Goal: Information Seeking & Learning: Learn about a topic

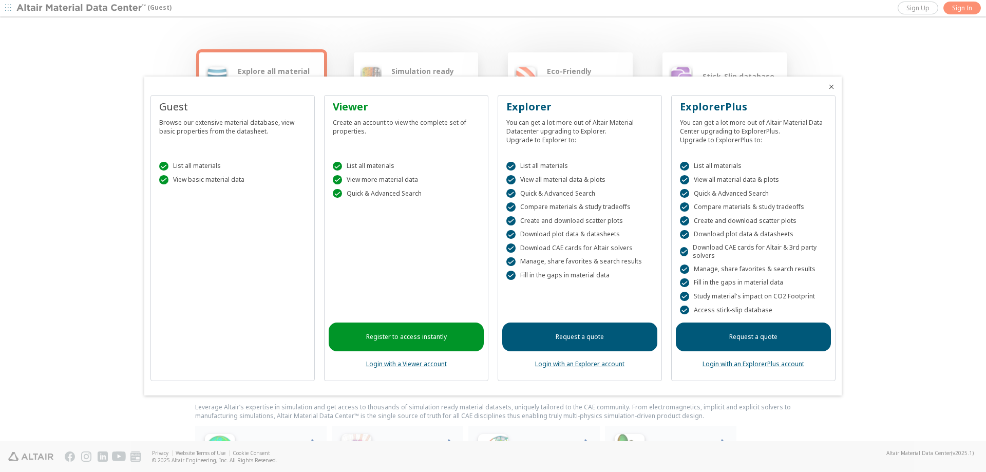
click at [831, 91] on icon "Close" at bounding box center [831, 87] width 8 height 8
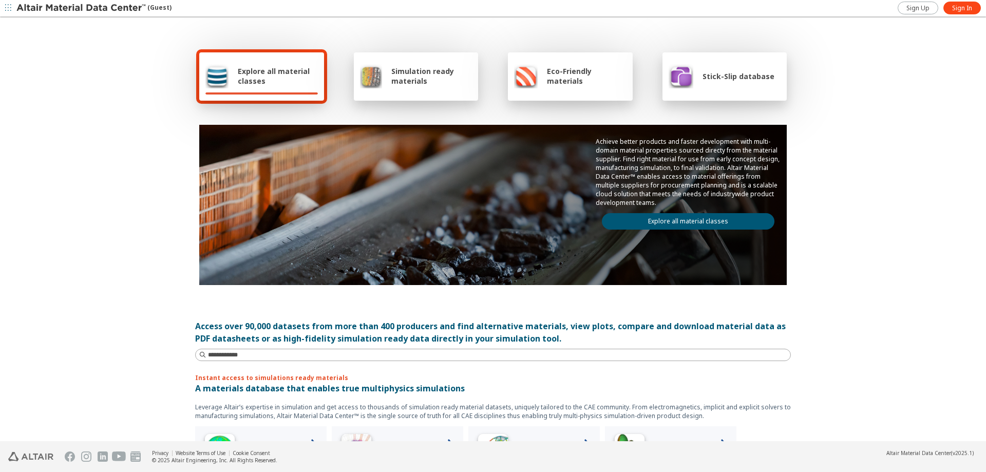
click at [278, 78] on span "Explore all material classes" at bounding box center [278, 76] width 80 height 20
click at [924, 10] on span "Sign Up" at bounding box center [917, 8] width 23 height 8
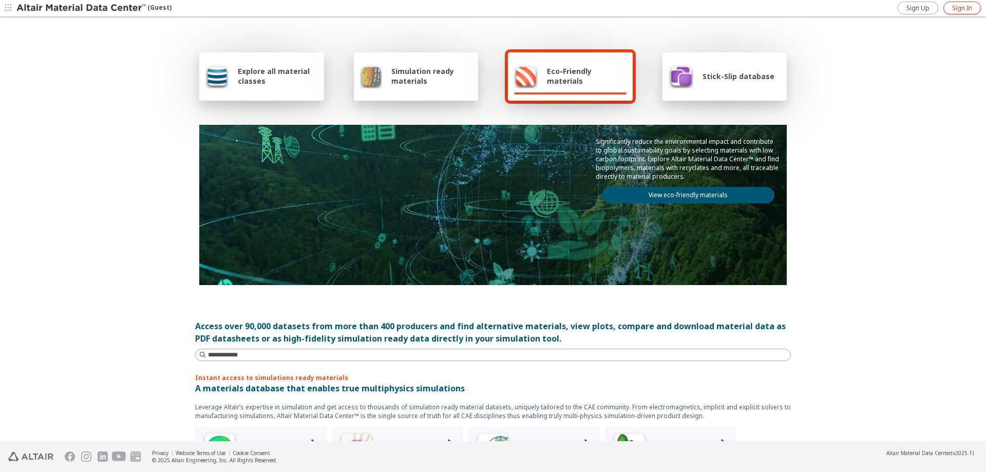
click at [956, 5] on span "Sign In" at bounding box center [962, 8] width 20 height 8
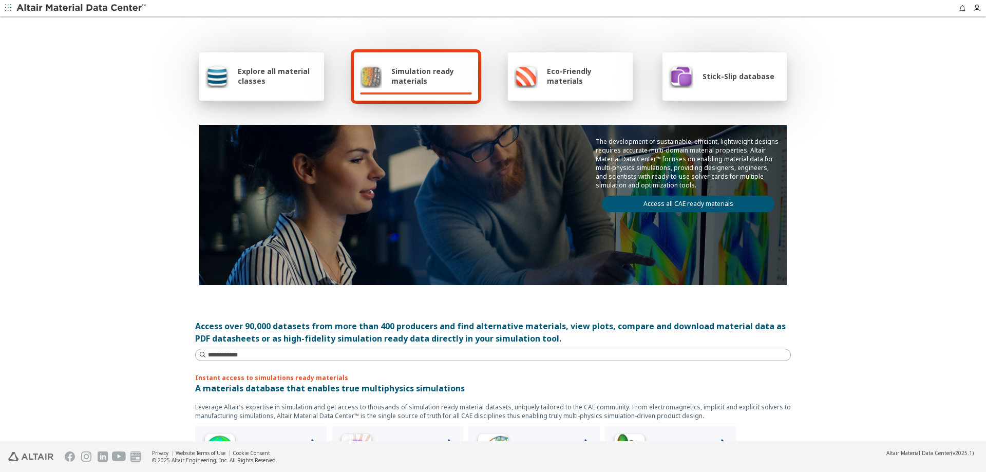
click at [418, 81] on span "Simulation ready materials" at bounding box center [431, 76] width 81 height 20
click at [283, 355] on input at bounding box center [494, 354] width 594 height 11
type input "**********"
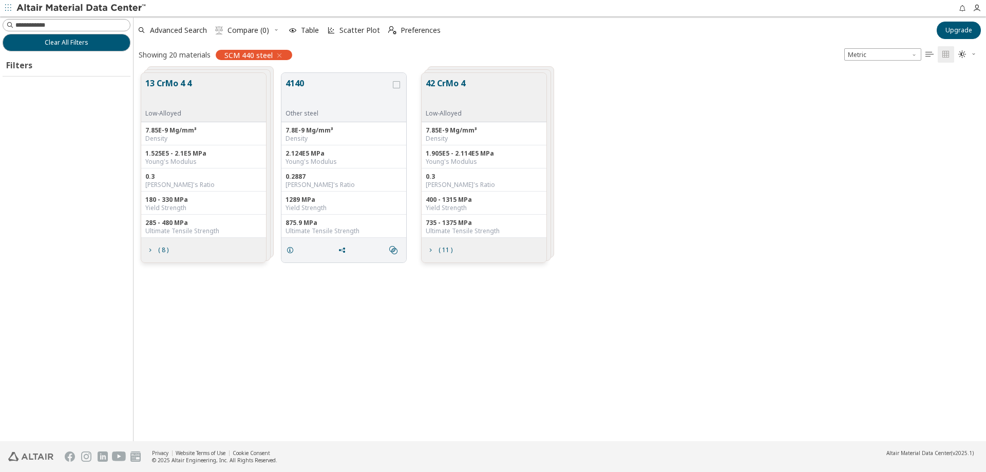
scroll to position [368, 845]
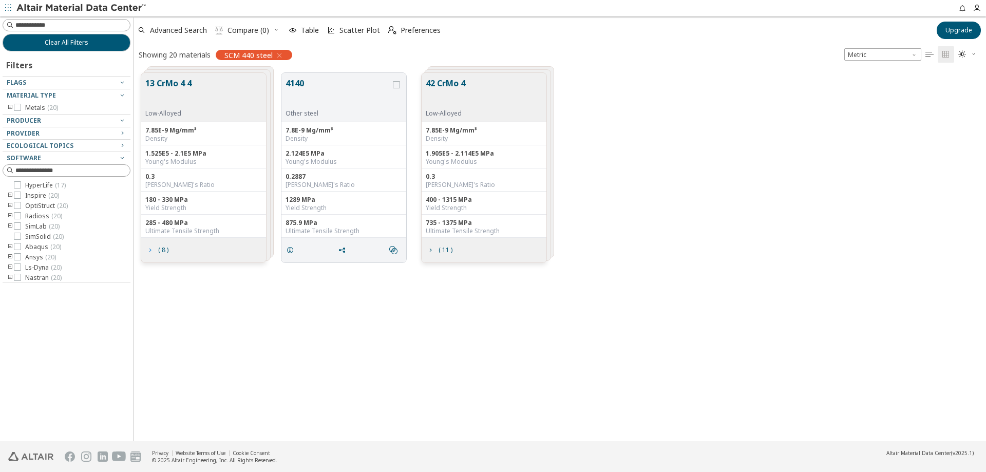
click at [162, 253] on span "( 8 )" at bounding box center [163, 250] width 10 height 6
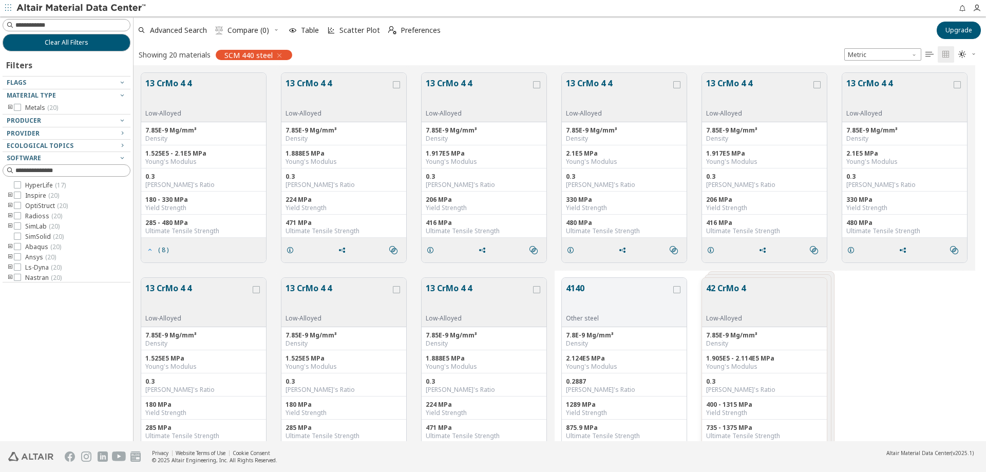
click at [157, 254] on span "( 8 )" at bounding box center [157, 250] width 27 height 20
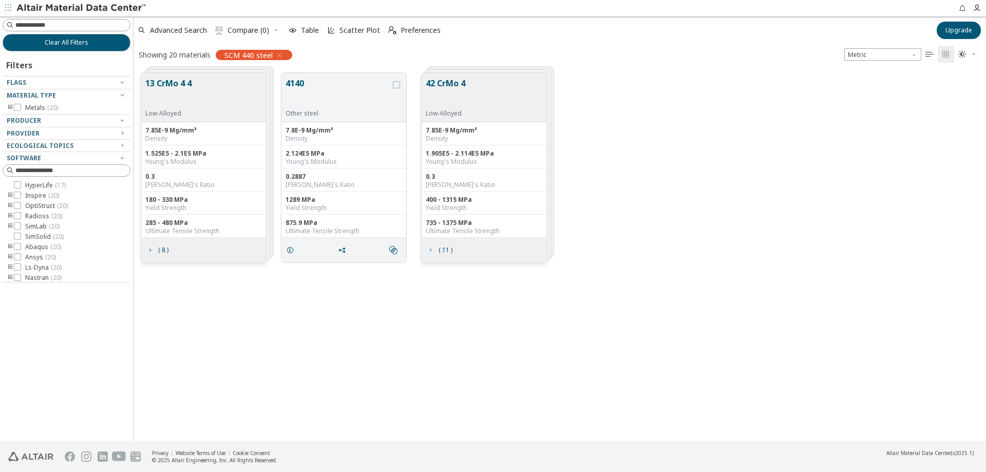
click at [456, 256] on button "( 11 )" at bounding box center [439, 250] width 35 height 21
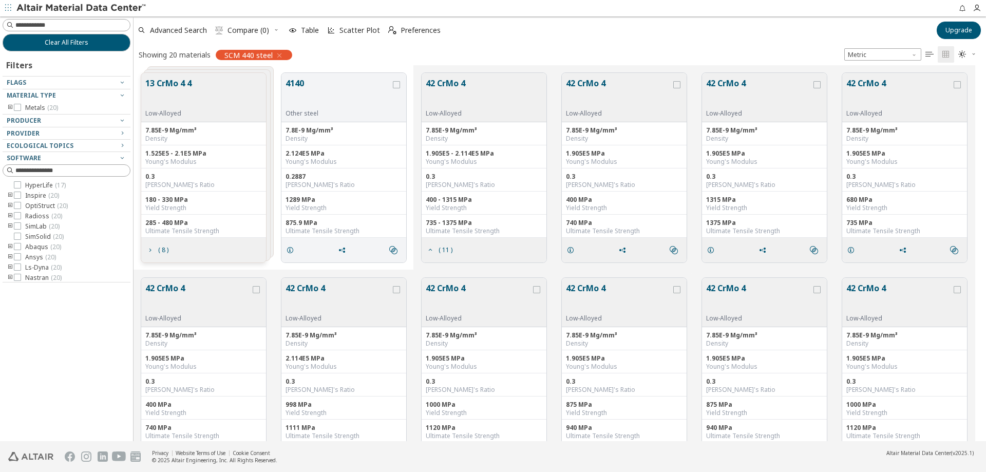
click at [619, 193] on div "400 MPa Yield Strength" at bounding box center [624, 203] width 125 height 23
click at [605, 81] on button "42 CrMo 4" at bounding box center [618, 93] width 105 height 32
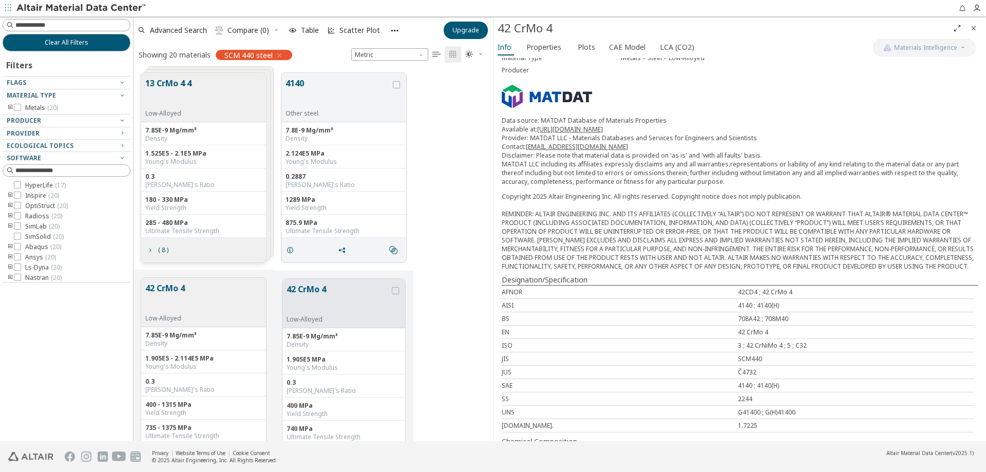
scroll to position [87, 0]
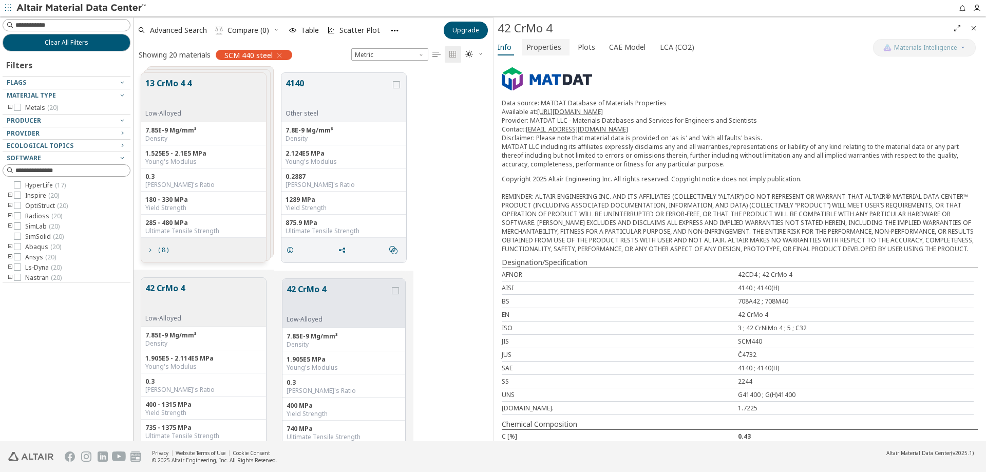
click at [550, 48] on span "Properties" at bounding box center [543, 47] width 35 height 16
